Goal: Find specific page/section: Find specific page/section

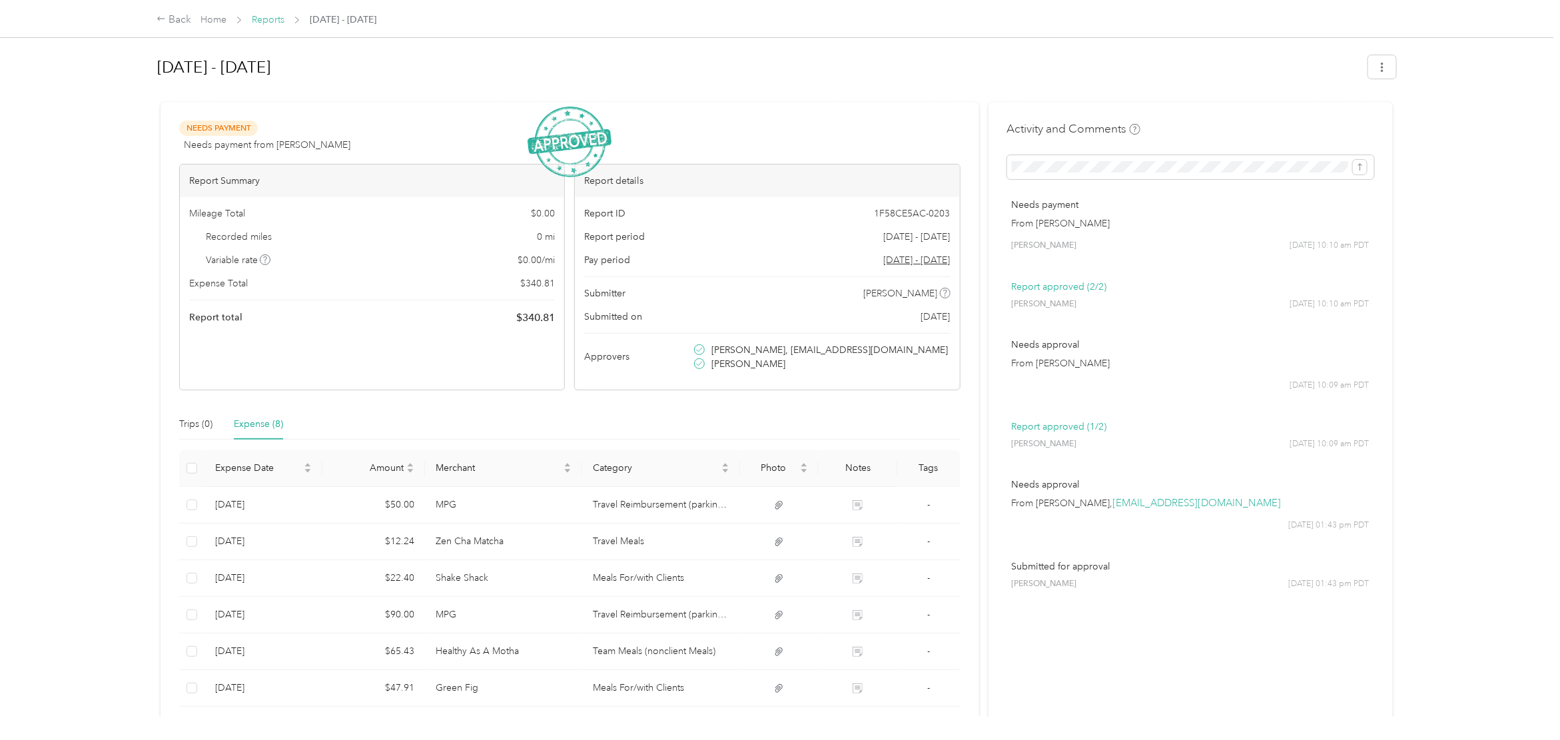
click at [268, 19] on link "Reports" at bounding box center [268, 19] width 33 height 11
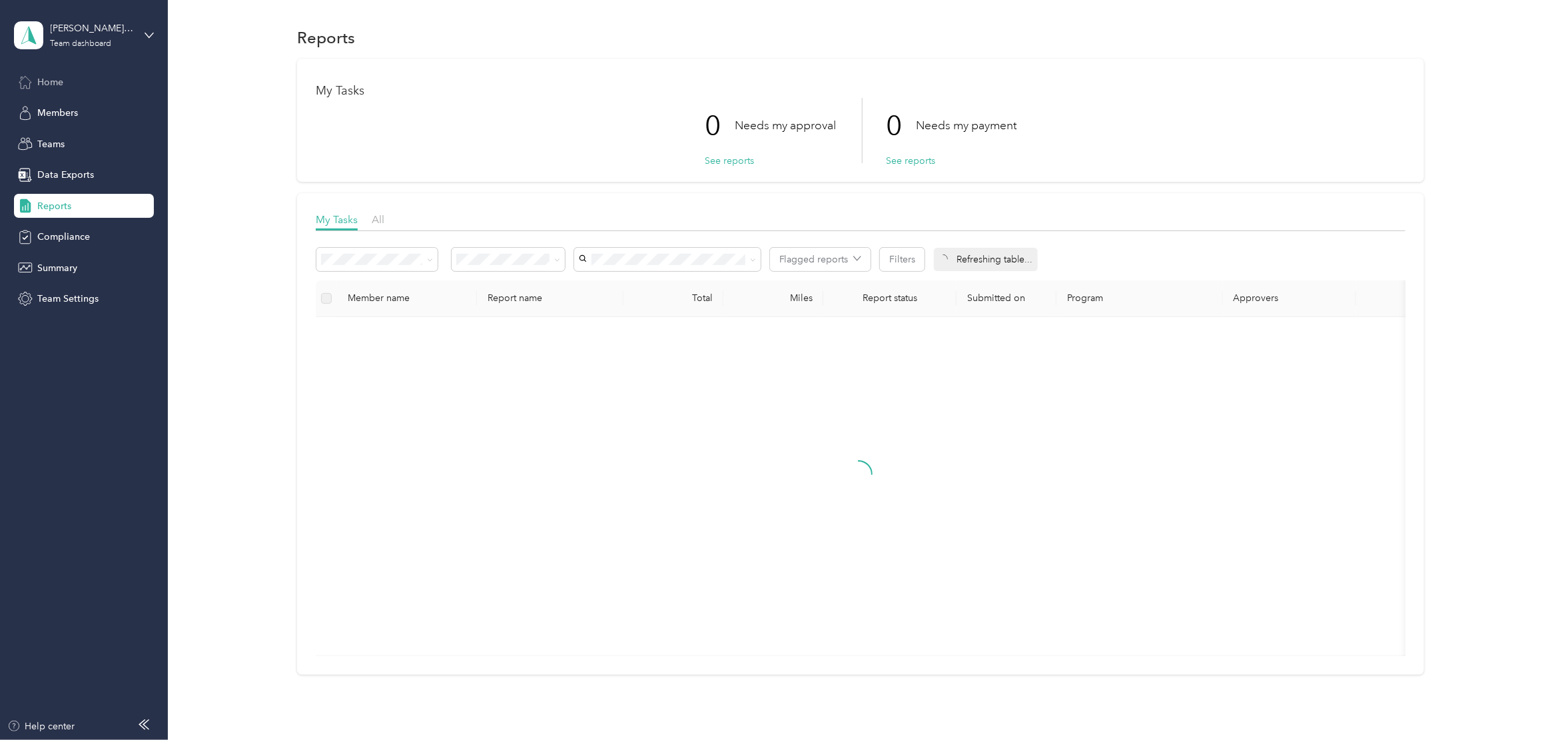
click at [75, 74] on div "Home" at bounding box center [84, 82] width 140 height 24
